Goal: Information Seeking & Learning: Find specific fact

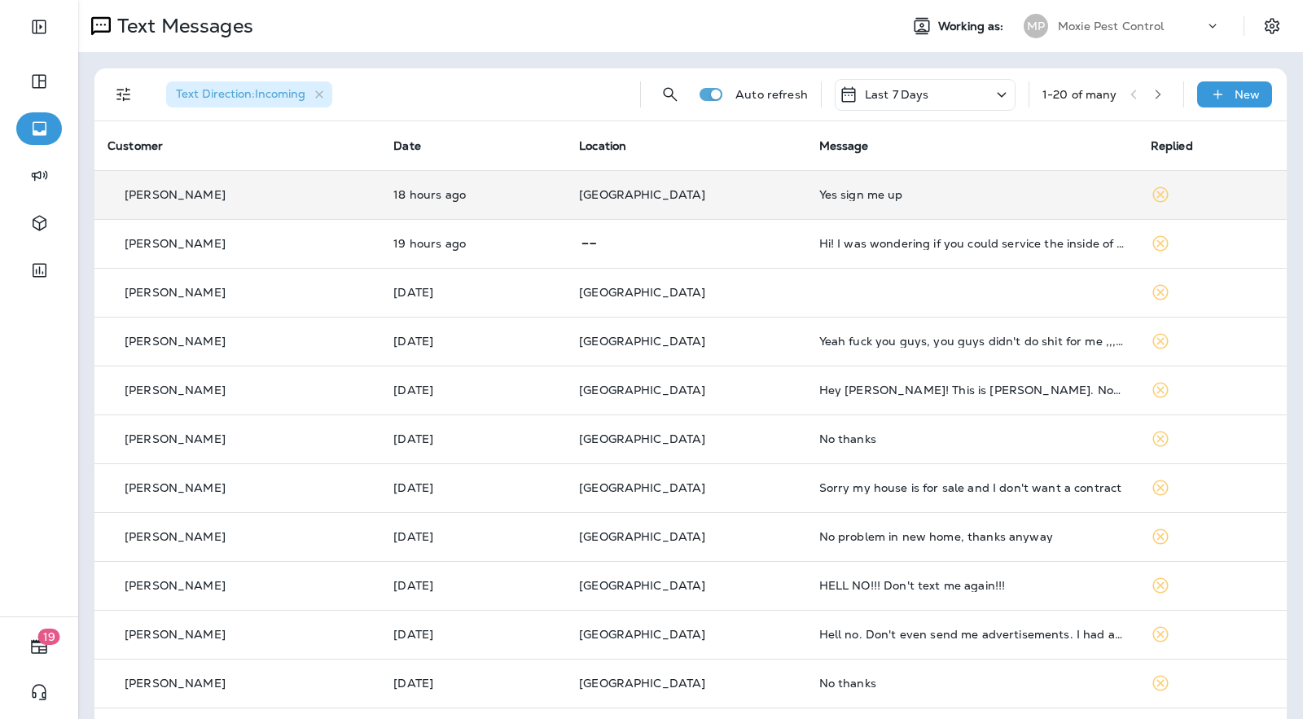
click at [666, 188] on p "[GEOGRAPHIC_DATA]" at bounding box center [686, 194] width 214 height 13
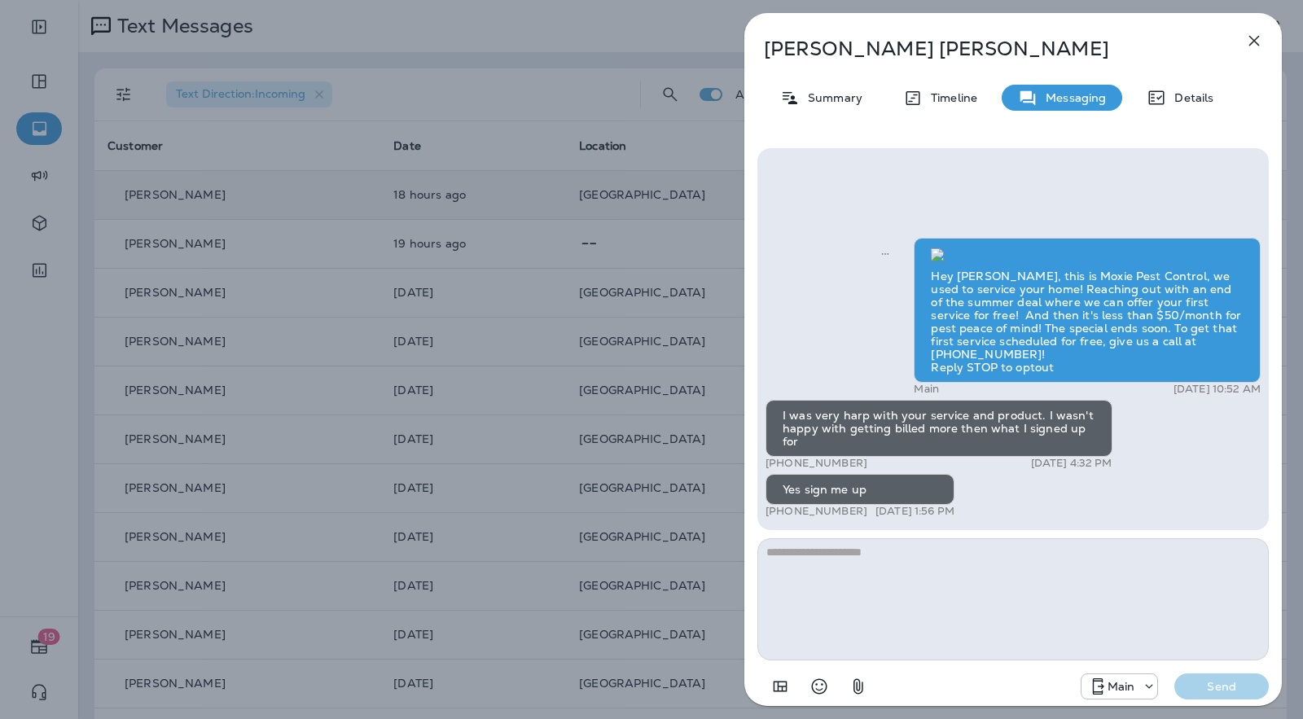
type textarea "*"
drag, startPoint x: 929, startPoint y: 47, endPoint x: 769, endPoint y: 50, distance: 159.7
click at [761, 51] on div "[PERSON_NAME]" at bounding box center [987, 48] width 484 height 23
copy p "[PERSON_NAME]"
click at [1257, 37] on icon "button" at bounding box center [1255, 41] width 11 height 11
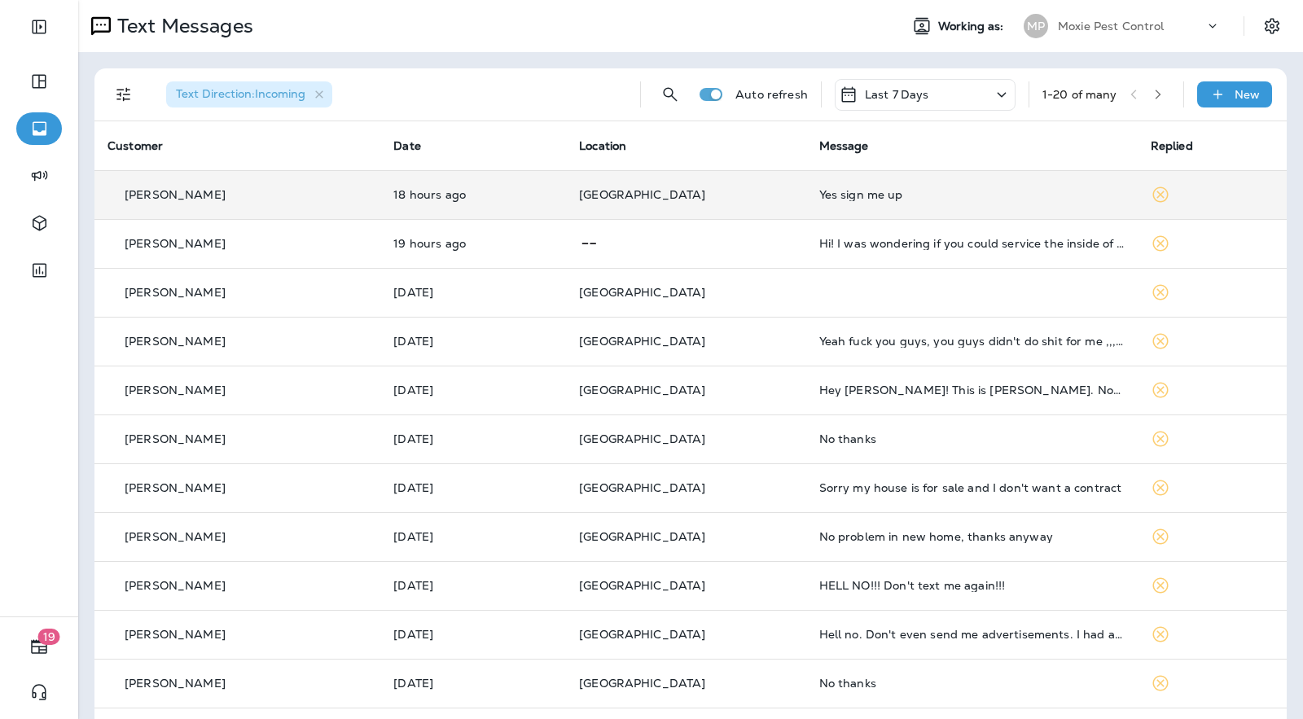
click at [1151, 195] on icon at bounding box center [1161, 195] width 20 height 20
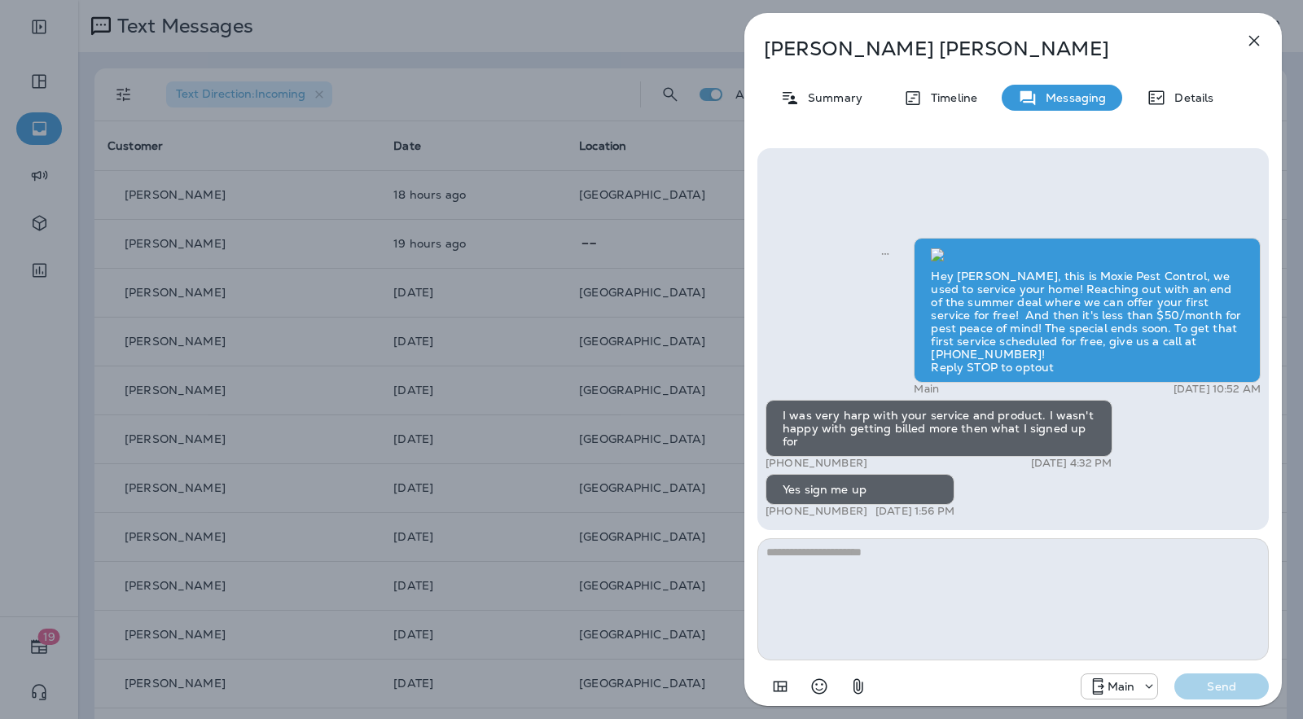
click at [1256, 37] on icon "button" at bounding box center [1255, 41] width 20 height 20
